Goal: Transaction & Acquisition: Download file/media

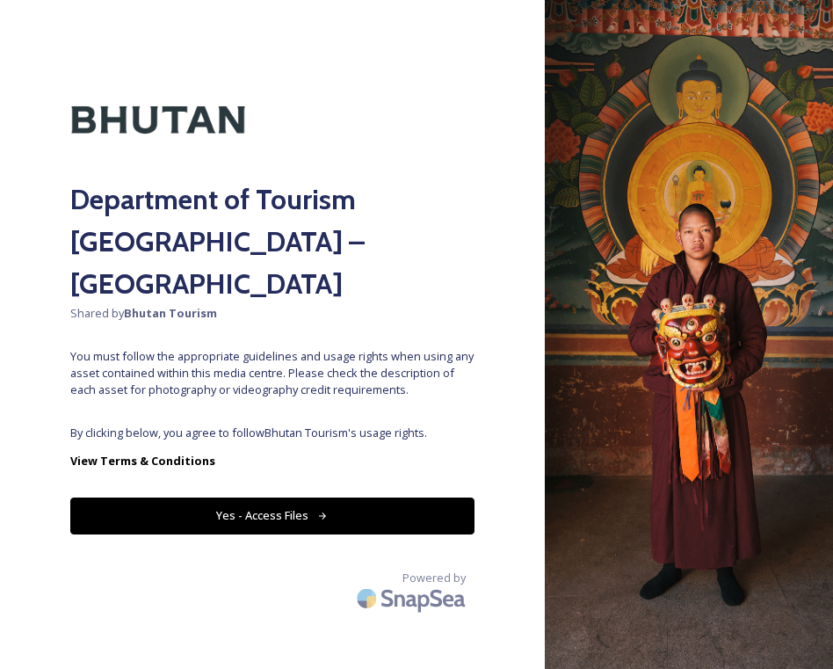
click at [329, 497] on button "Yes - Access Files" at bounding box center [272, 515] width 404 height 36
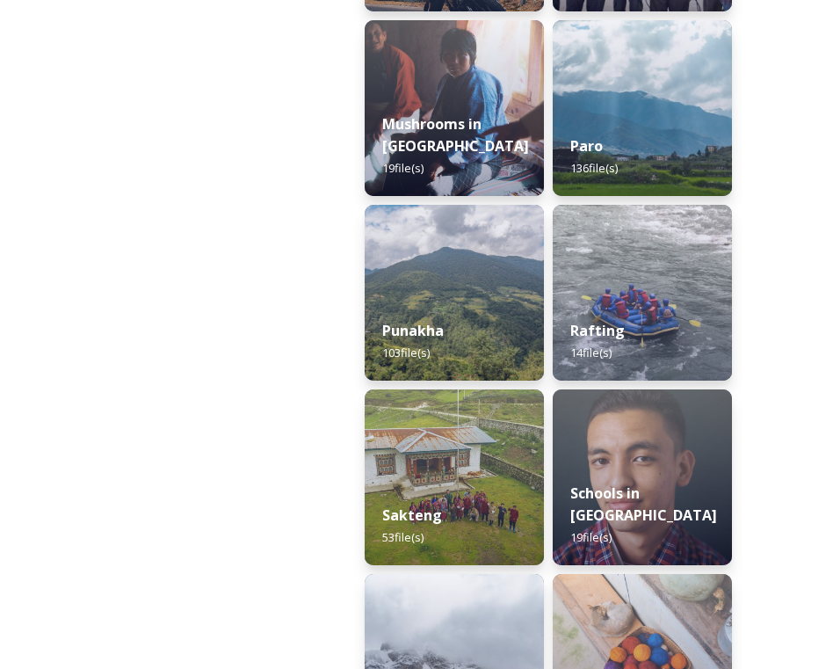
scroll to position [2301, 0]
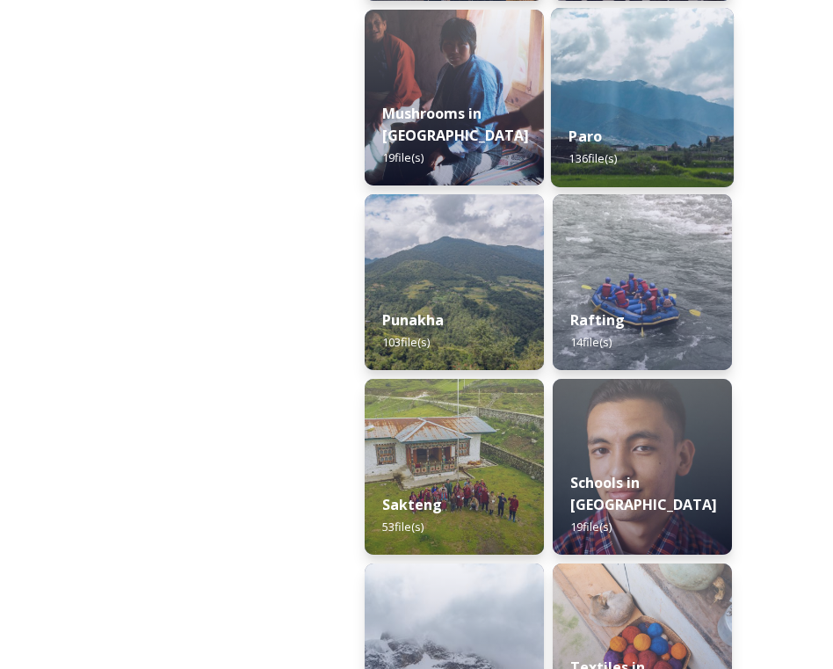
click at [668, 114] on div "Paro 136 file(s)" at bounding box center [642, 147] width 183 height 80
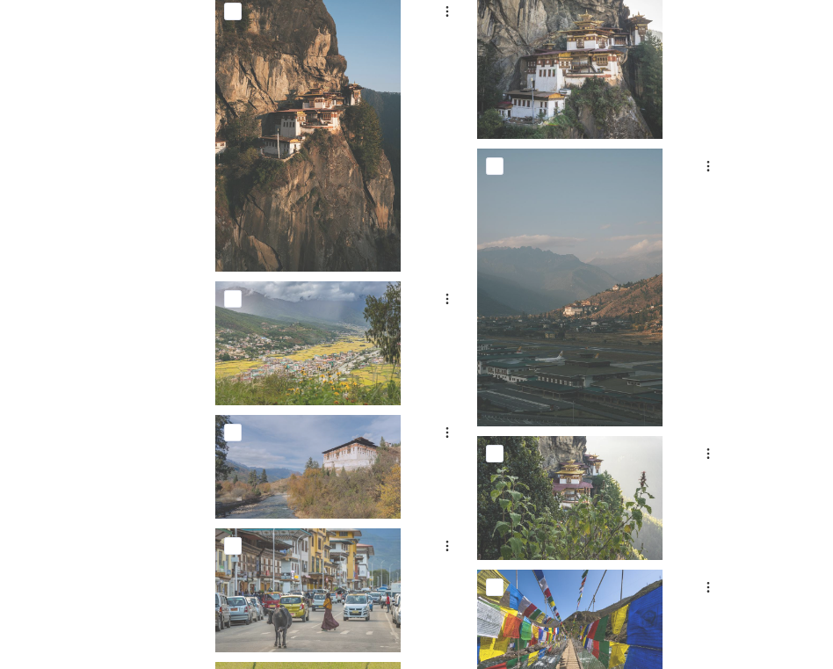
scroll to position [893, 0]
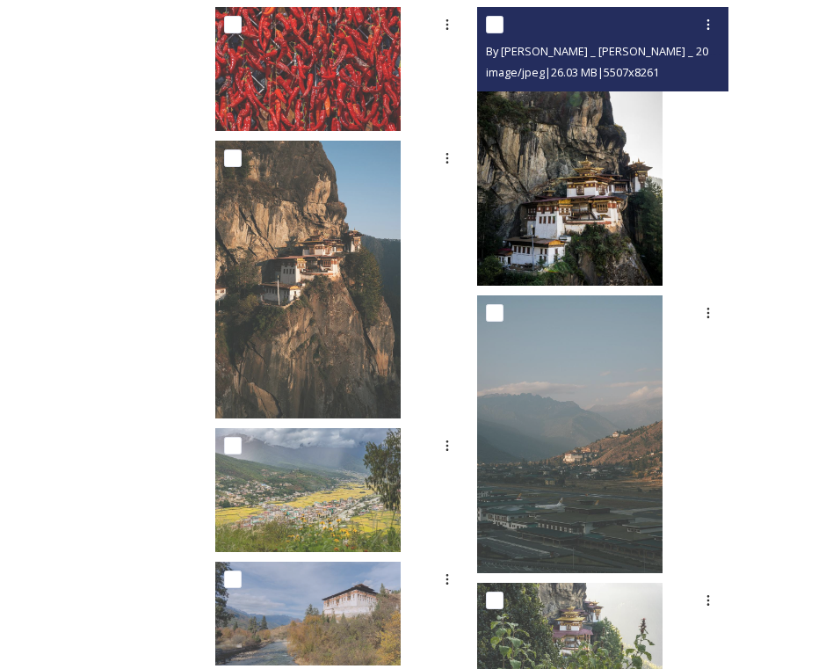
click at [595, 217] on img at bounding box center [569, 146] width 185 height 278
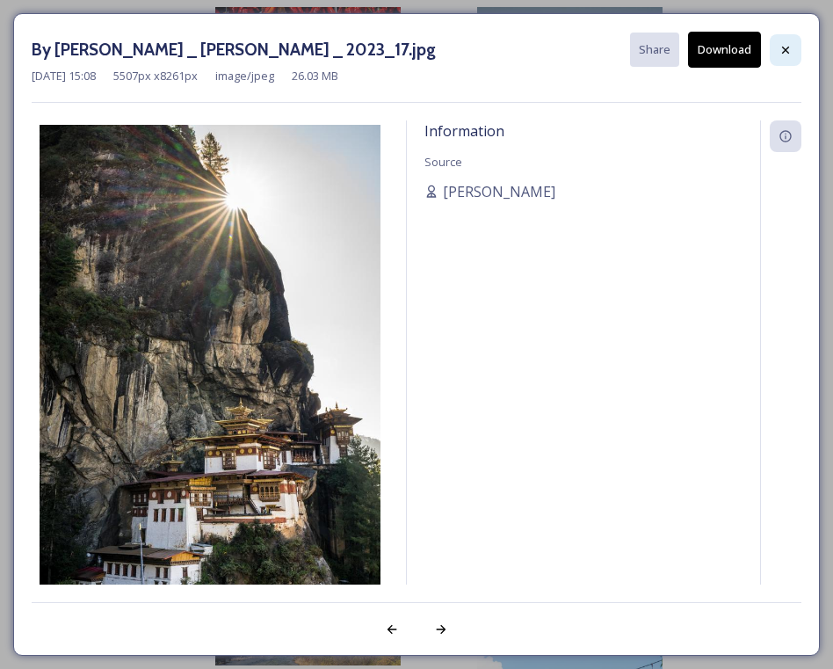
click at [790, 51] on icon at bounding box center [785, 50] width 14 height 14
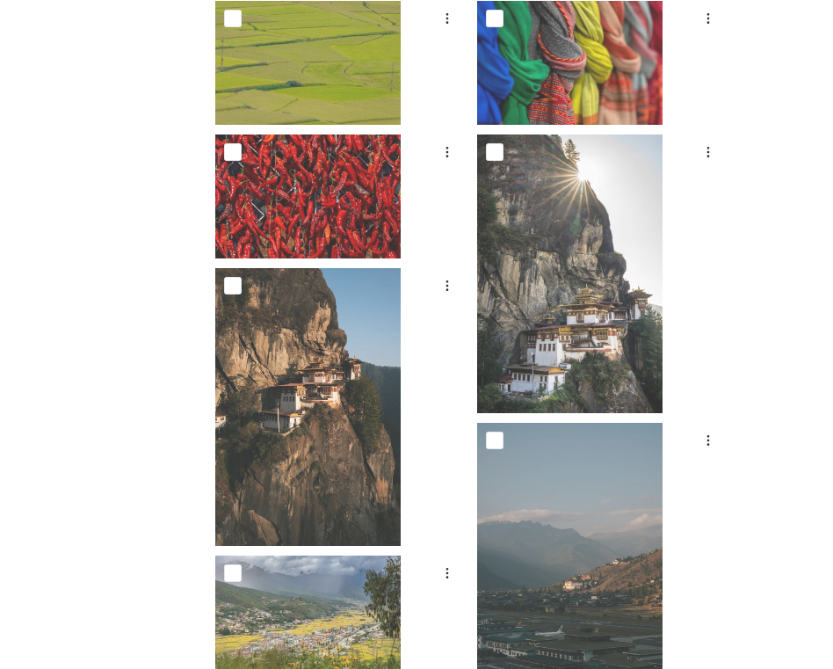
scroll to position [741, 0]
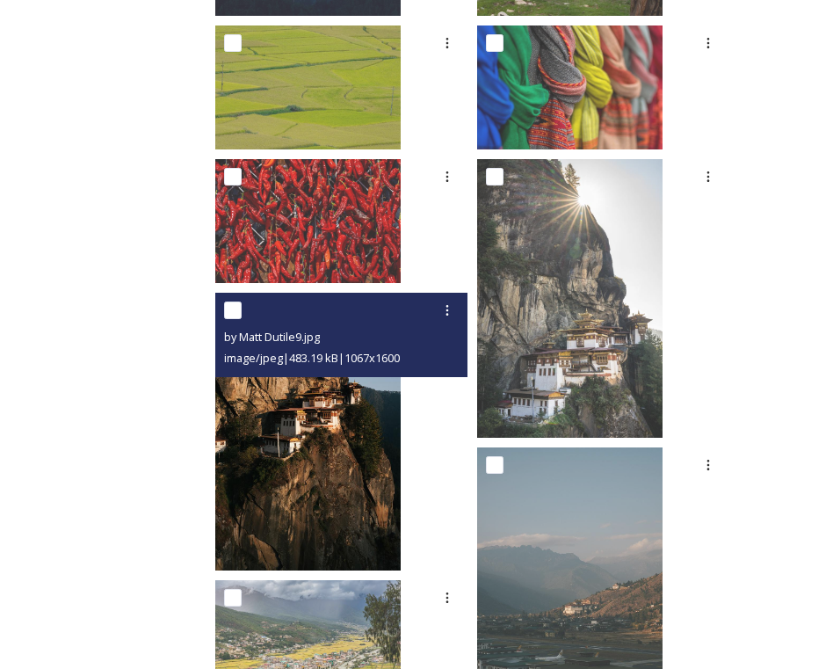
click at [401, 419] on img at bounding box center [307, 432] width 185 height 278
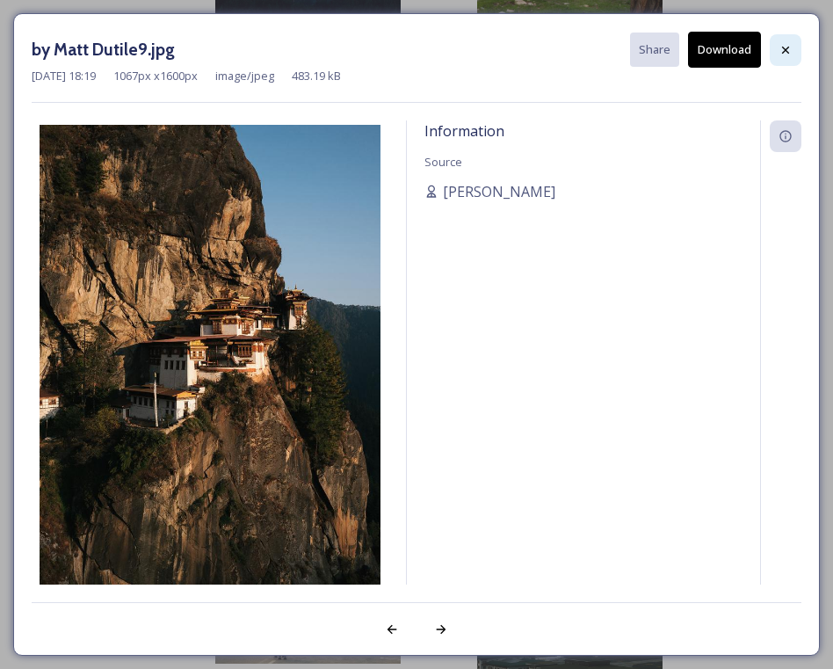
click at [782, 46] on icon at bounding box center [785, 50] width 14 height 14
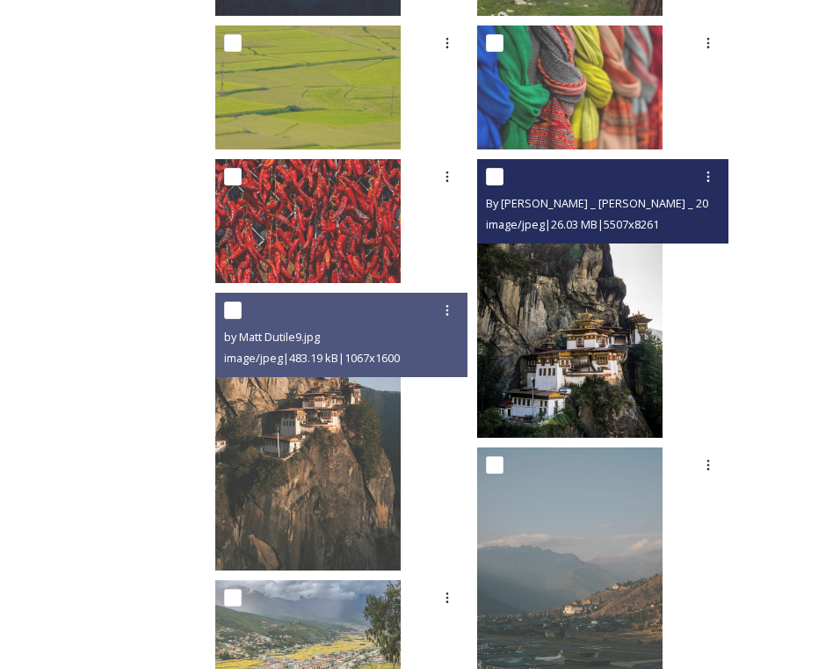
click at [662, 255] on img at bounding box center [569, 298] width 185 height 278
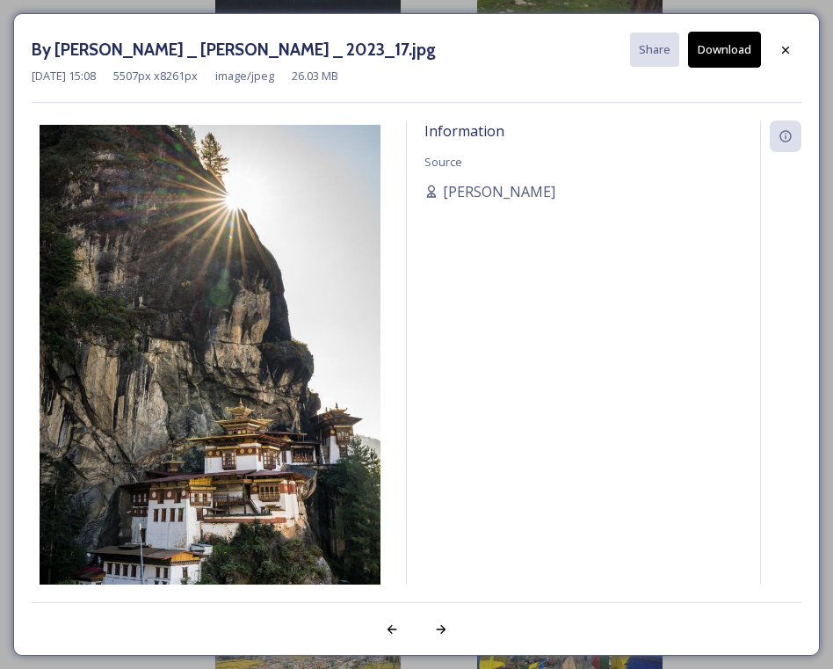
click at [735, 51] on button "Download" at bounding box center [724, 50] width 73 height 36
click at [792, 48] on icon at bounding box center [785, 50] width 14 height 14
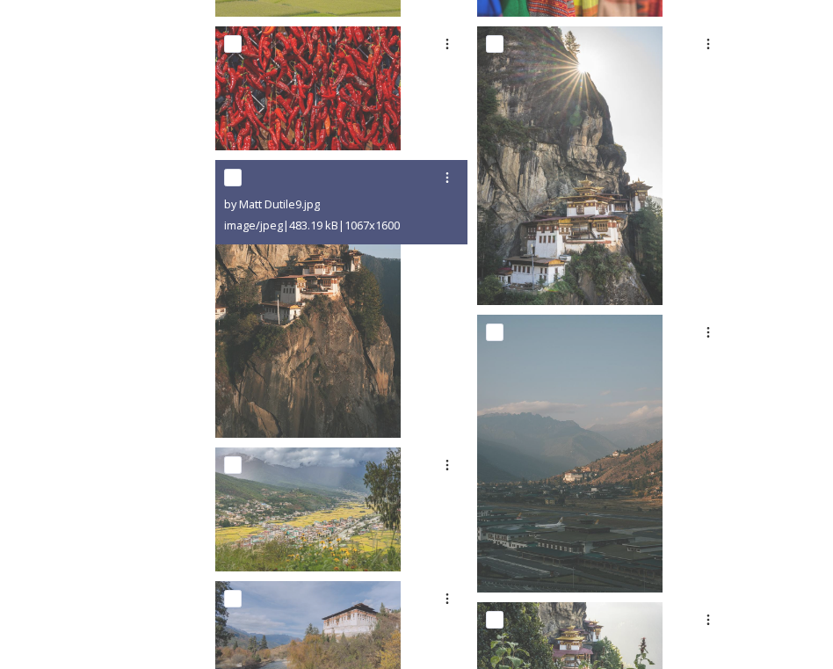
scroll to position [875, 0]
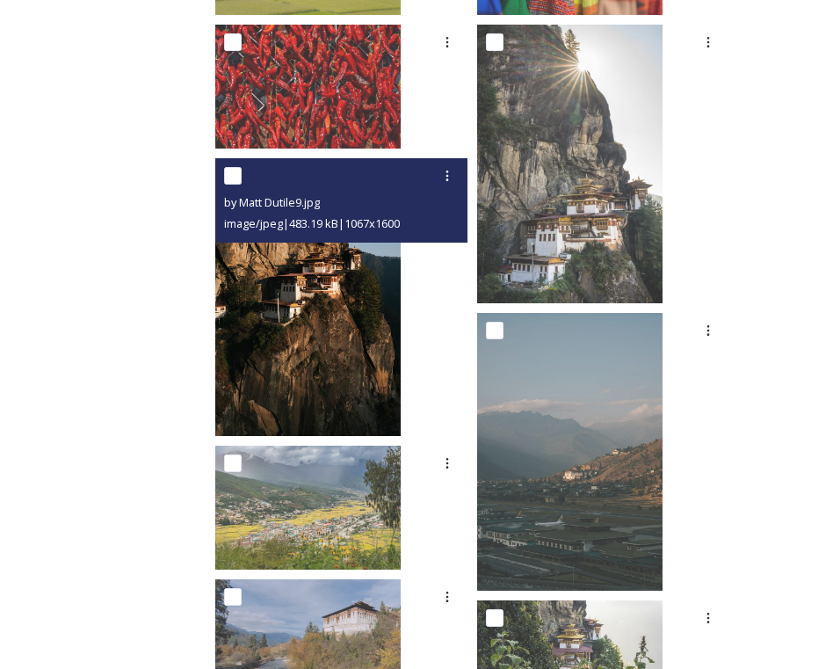
click at [398, 296] on img at bounding box center [307, 297] width 185 height 278
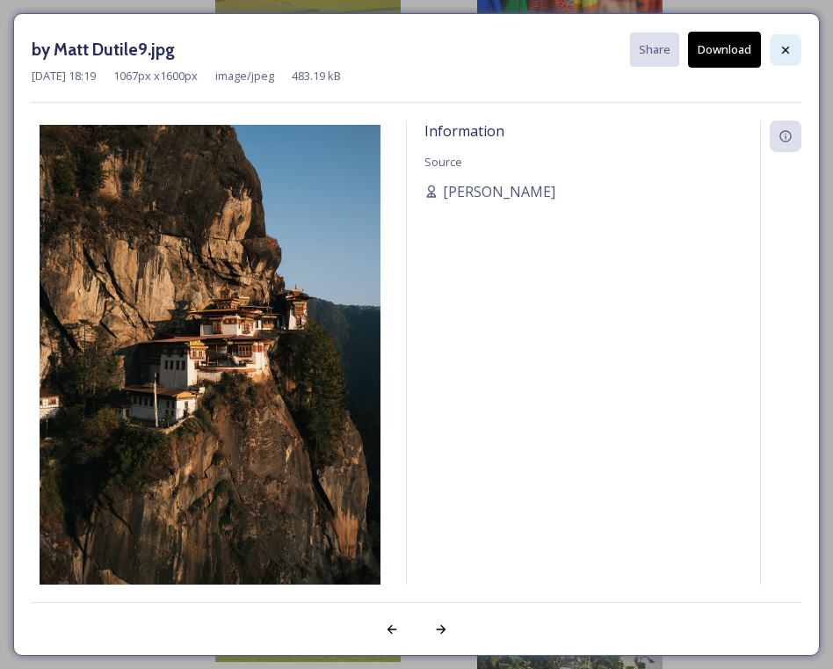
click at [782, 59] on div at bounding box center [786, 50] width 32 height 32
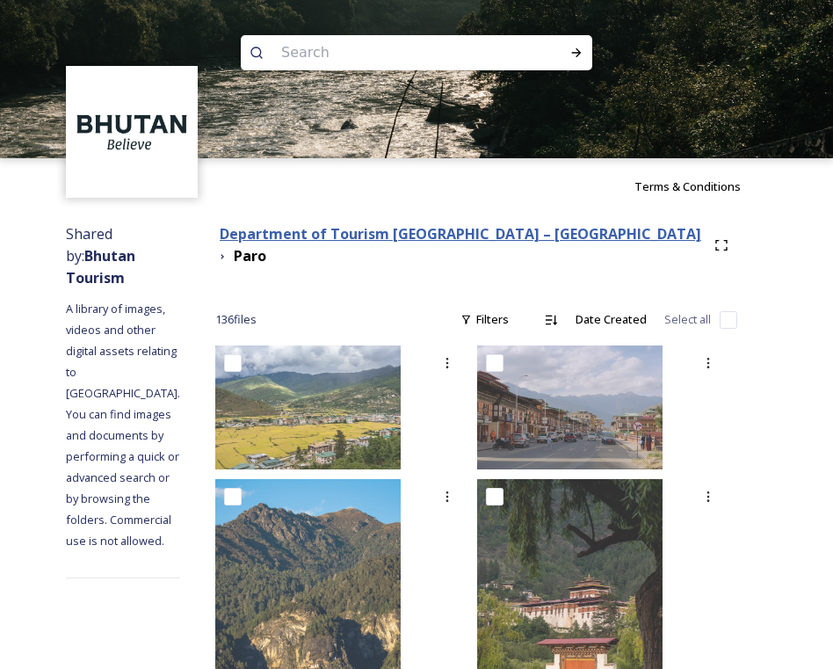
scroll to position [0, 0]
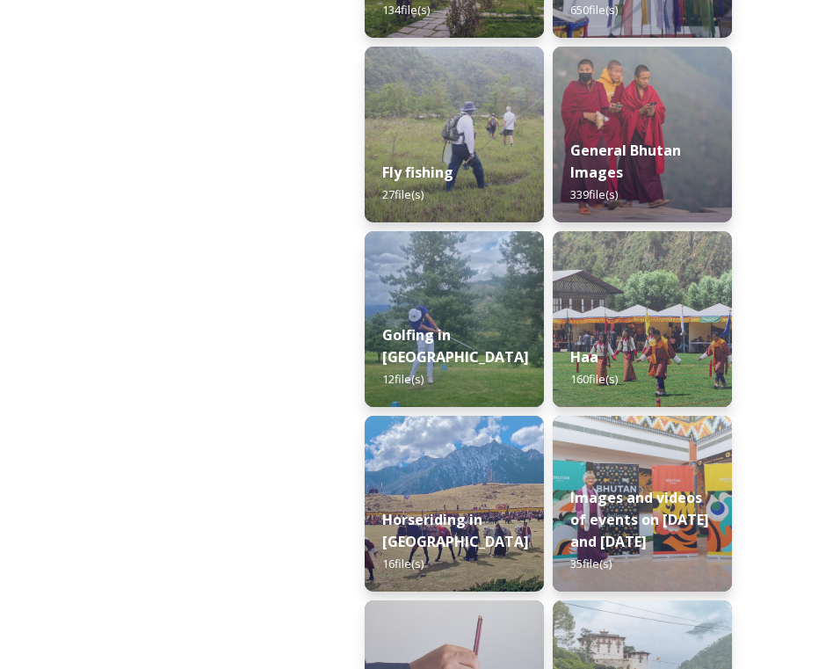
scroll to position [1161, 0]
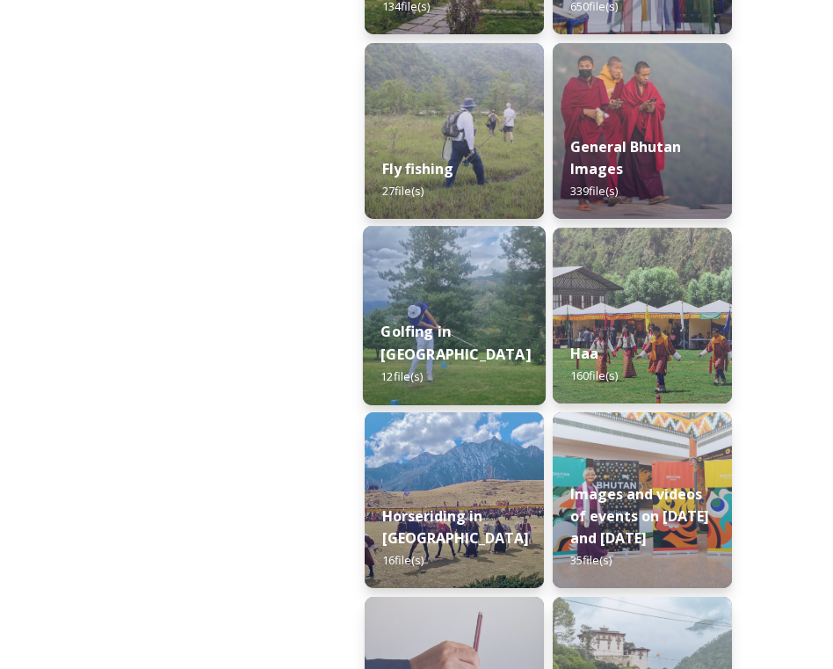
click at [401, 336] on div "Golfing in [GEOGRAPHIC_DATA] 12 file(s)" at bounding box center [454, 354] width 183 height 102
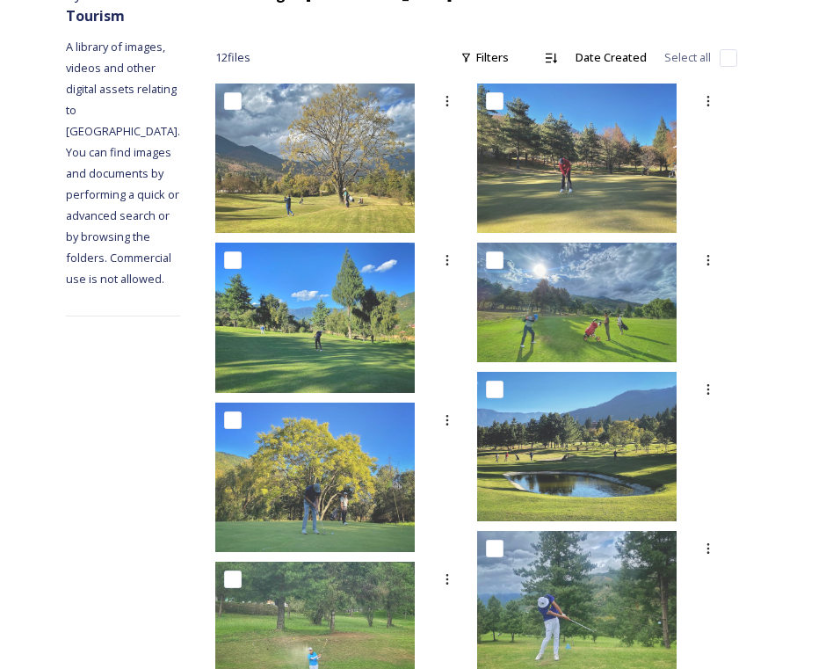
scroll to position [260, 0]
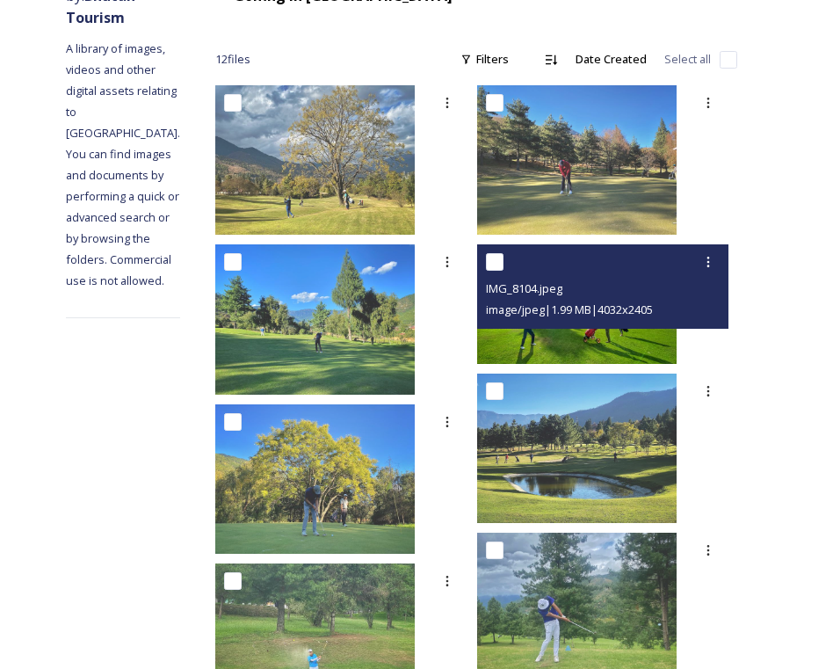
click at [568, 321] on div "IMG_8104.jpeg image/jpeg | 1.99 MB | 4032 x 2405" at bounding box center [603, 286] width 252 height 84
click at [577, 330] on img at bounding box center [576, 303] width 199 height 119
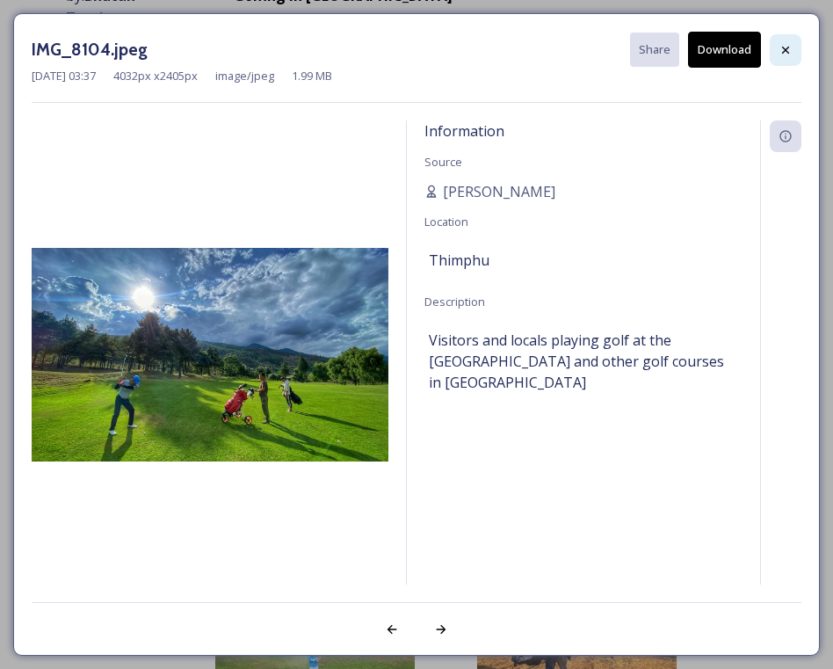
click at [778, 53] on icon at bounding box center [785, 50] width 14 height 14
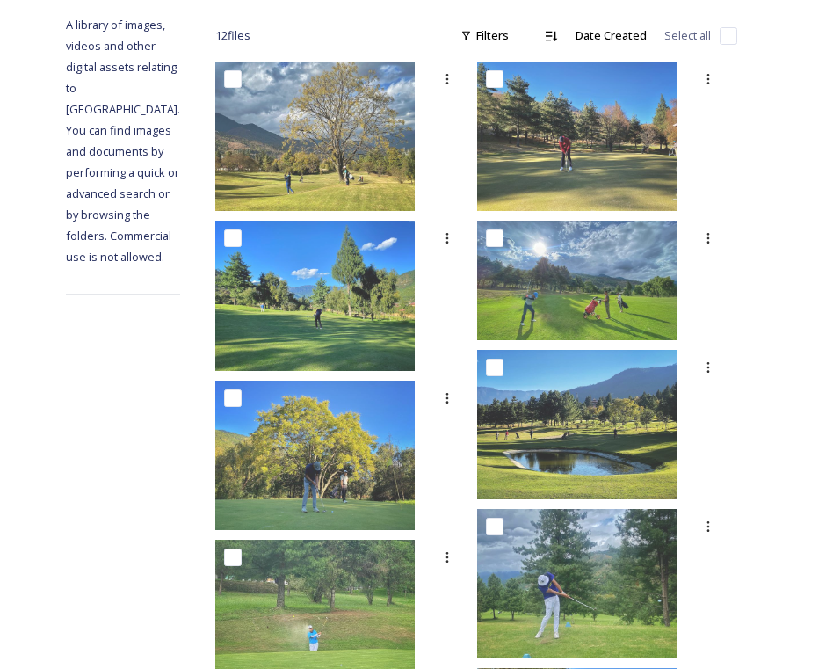
scroll to position [322, 0]
